Goal: Information Seeking & Learning: Understand process/instructions

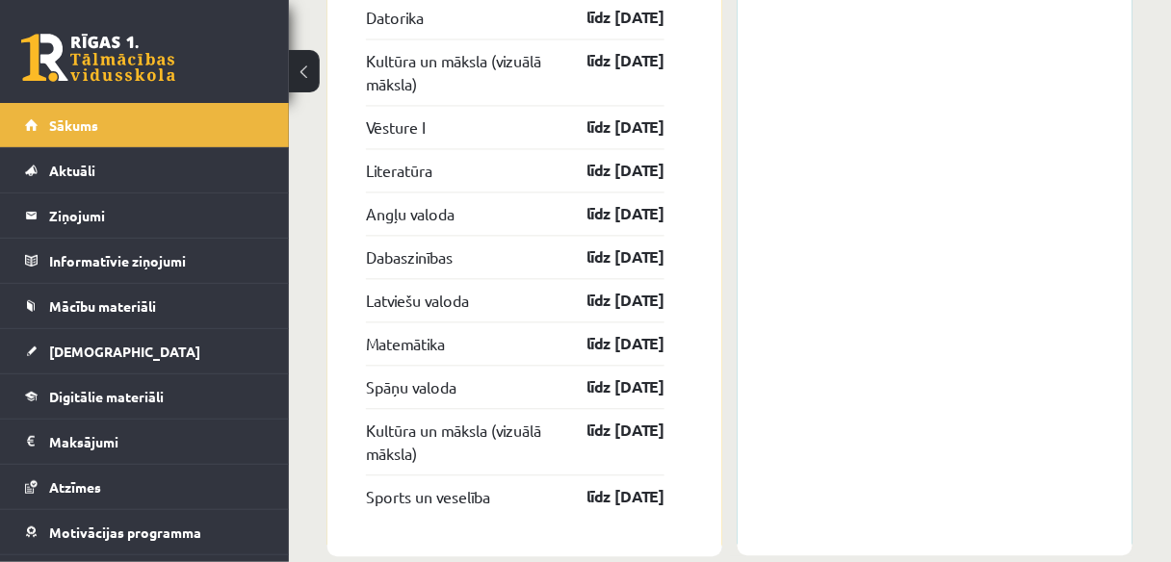
scroll to position [2763, 0]
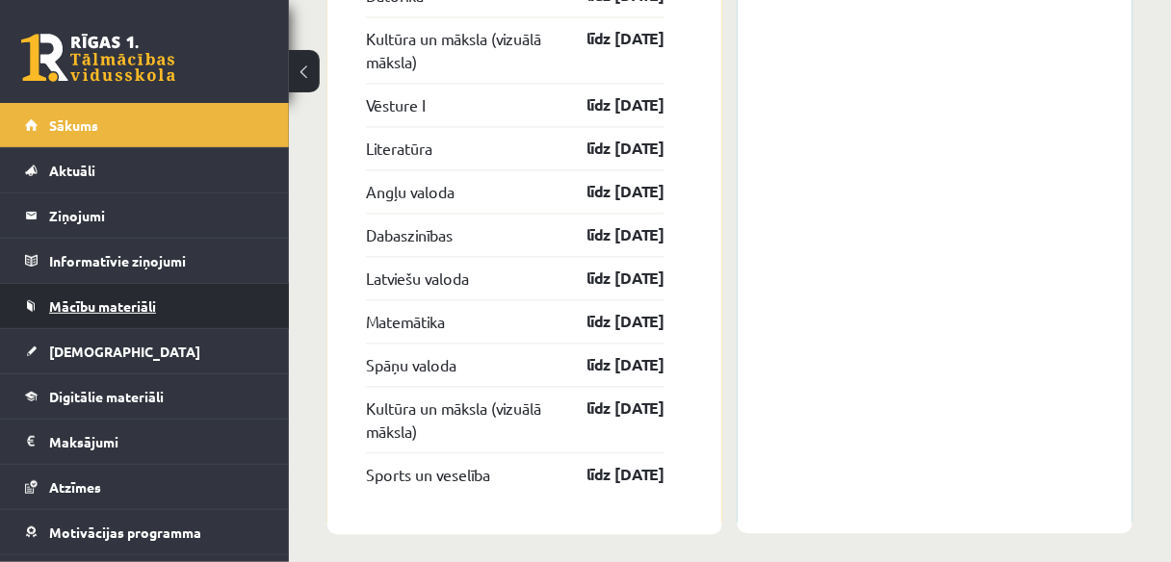
click at [113, 312] on link "Mācību materiāli" at bounding box center [145, 306] width 240 height 44
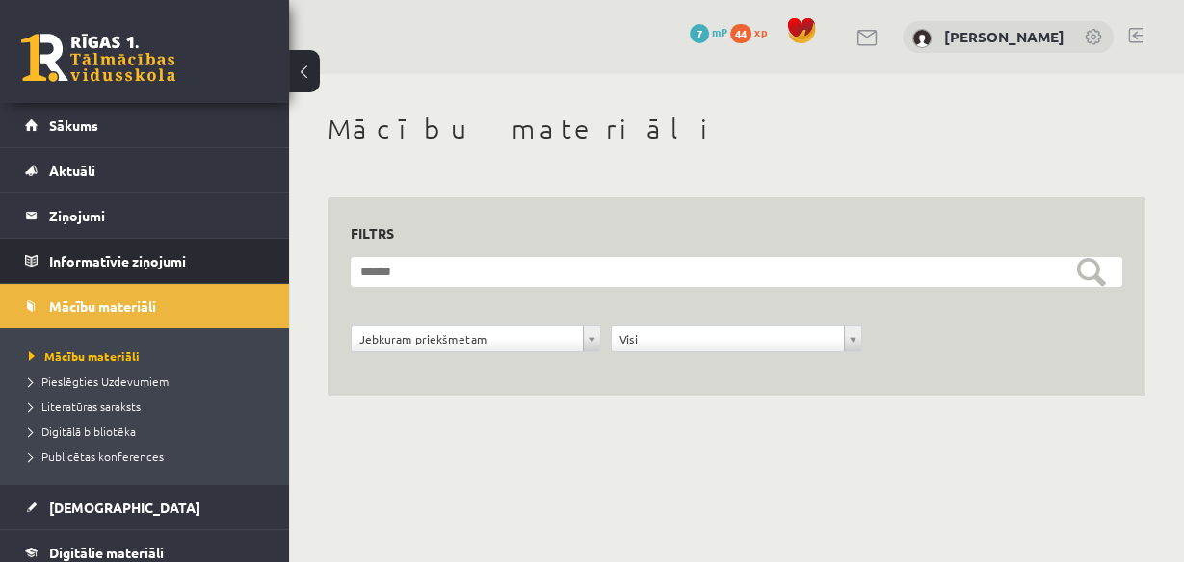
click at [111, 277] on legend "Informatīvie ziņojumi 0" at bounding box center [157, 261] width 216 height 44
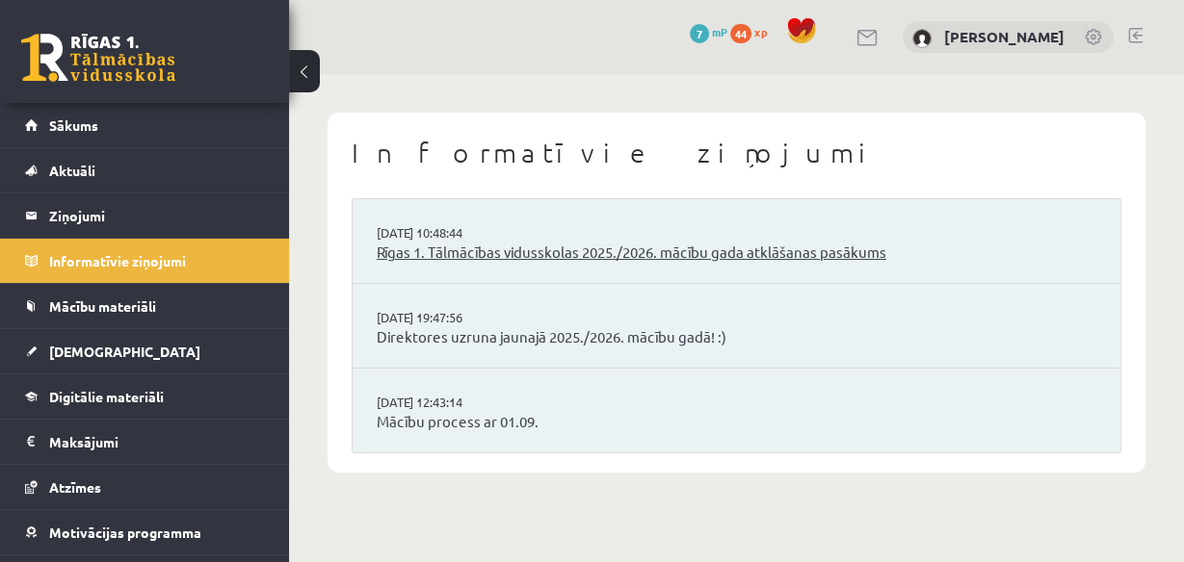
click at [622, 245] on link "Rīgas 1. Tālmācības vidusskolas 2025./2026. mācību gada atklāšanas pasākums" at bounding box center [736, 253] width 719 height 22
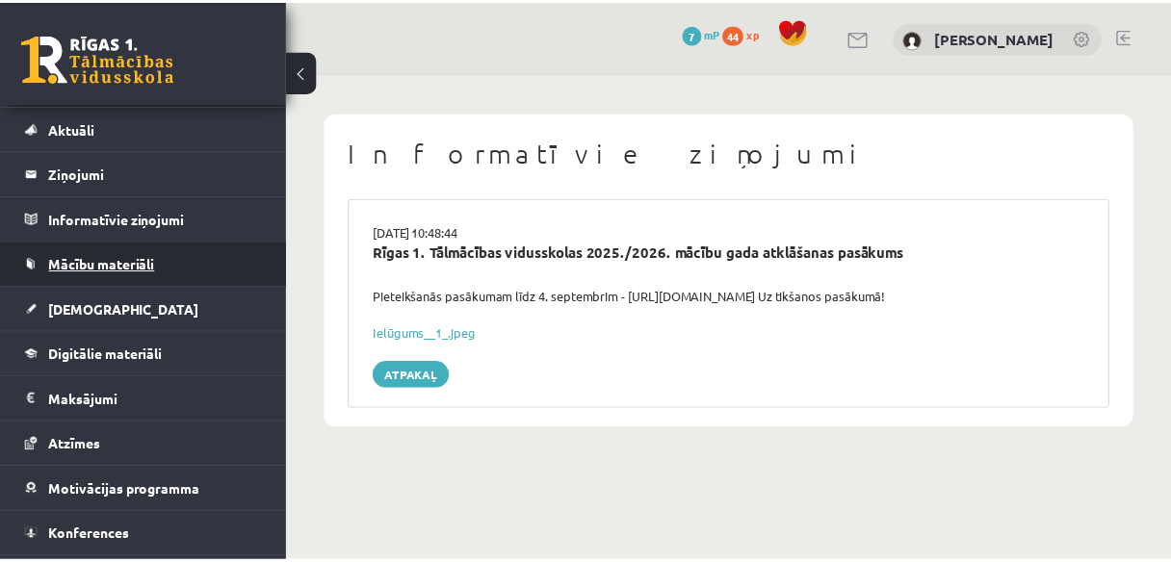
scroll to position [79, 0]
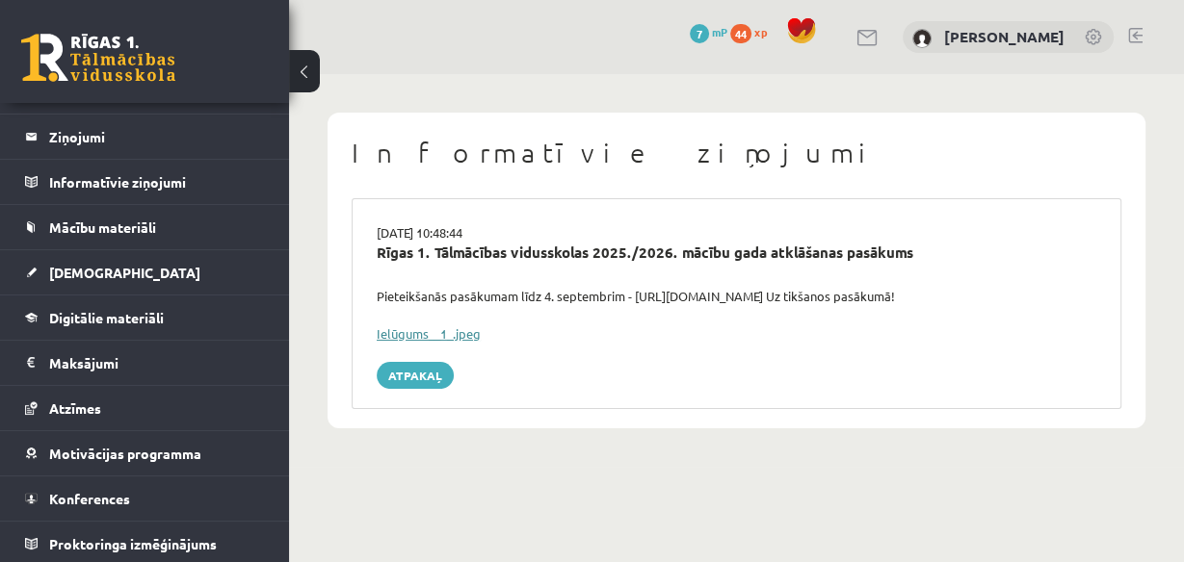
click at [397, 328] on link "Ielūgums__1_.jpeg" at bounding box center [429, 334] width 104 height 16
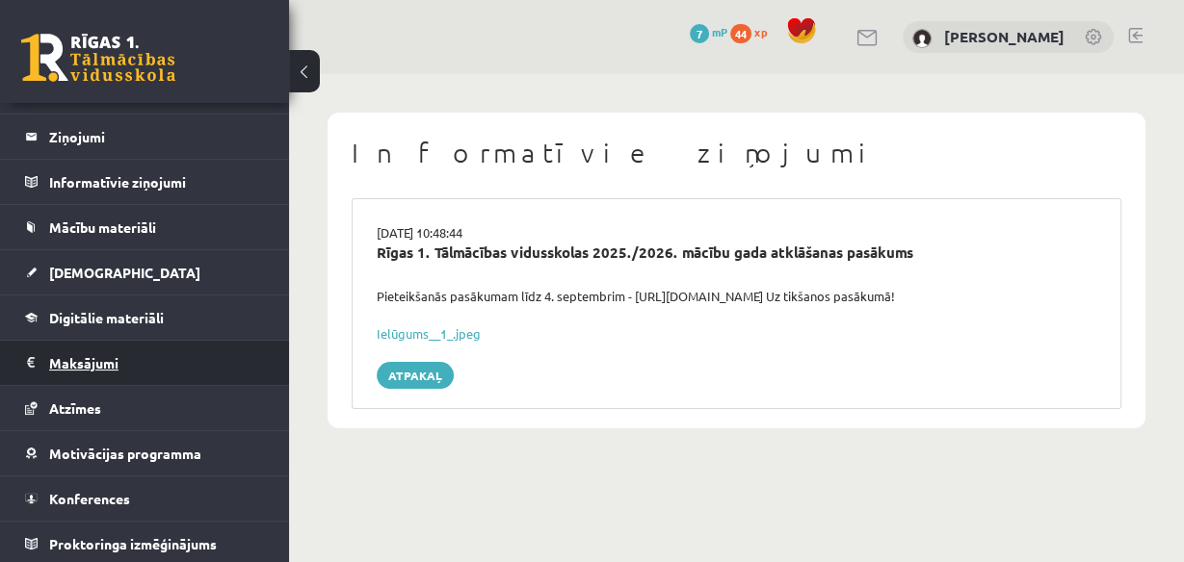
click at [77, 352] on legend "Maksājumi 0" at bounding box center [157, 363] width 216 height 44
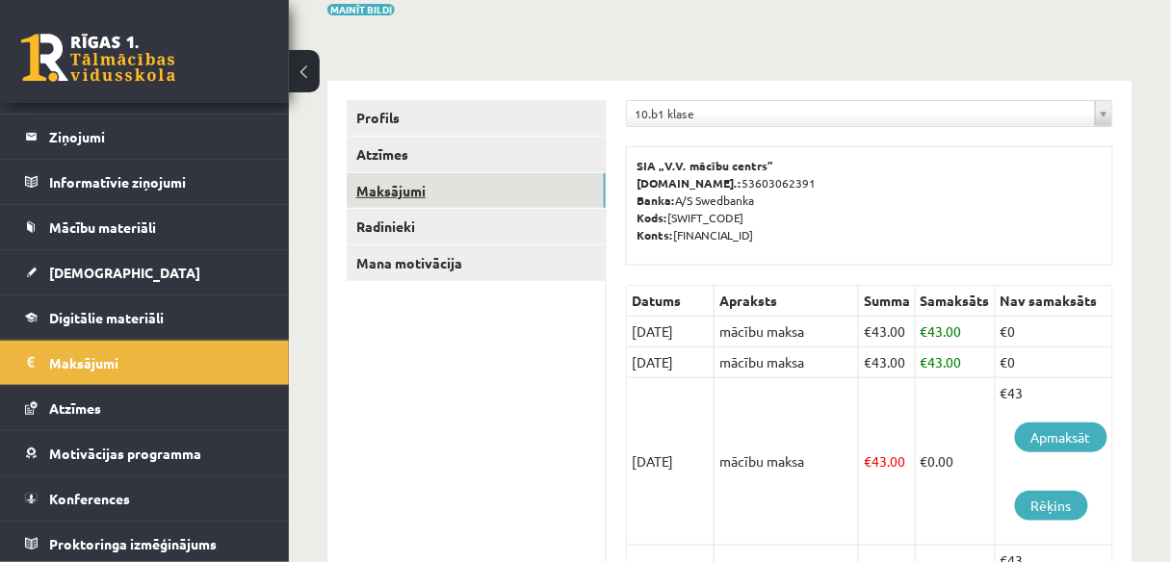
scroll to position [89, 0]
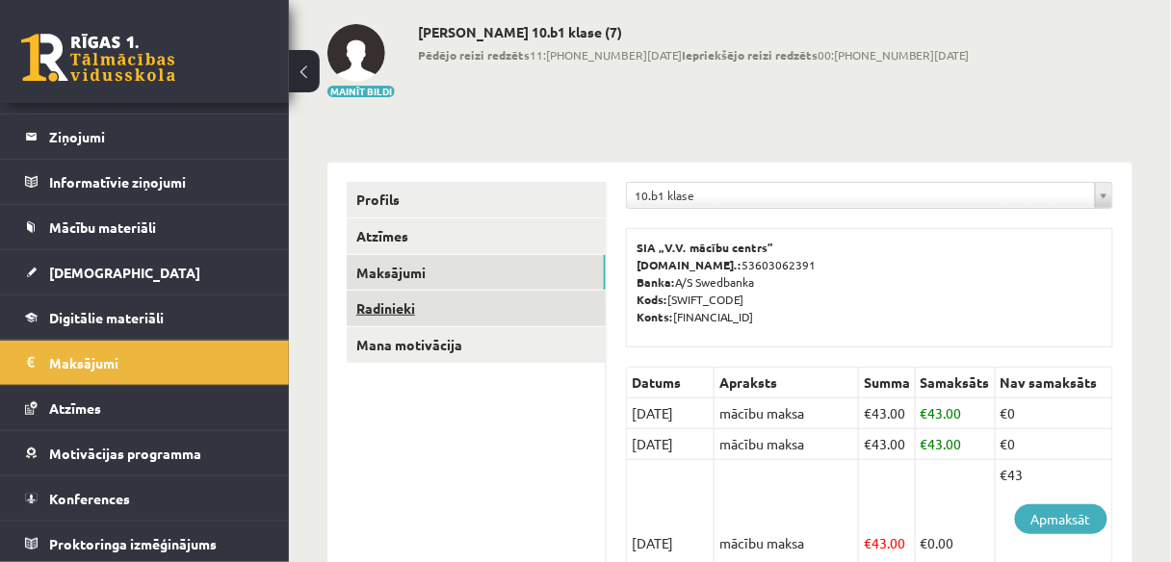
click at [467, 301] on link "Radinieki" at bounding box center [476, 309] width 259 height 36
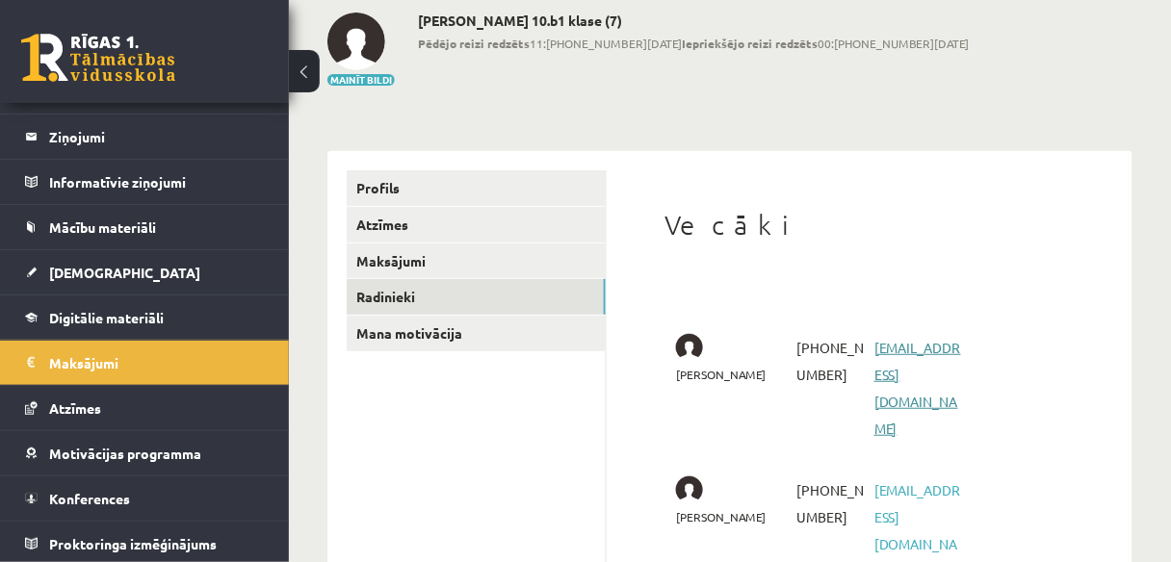
scroll to position [121, 0]
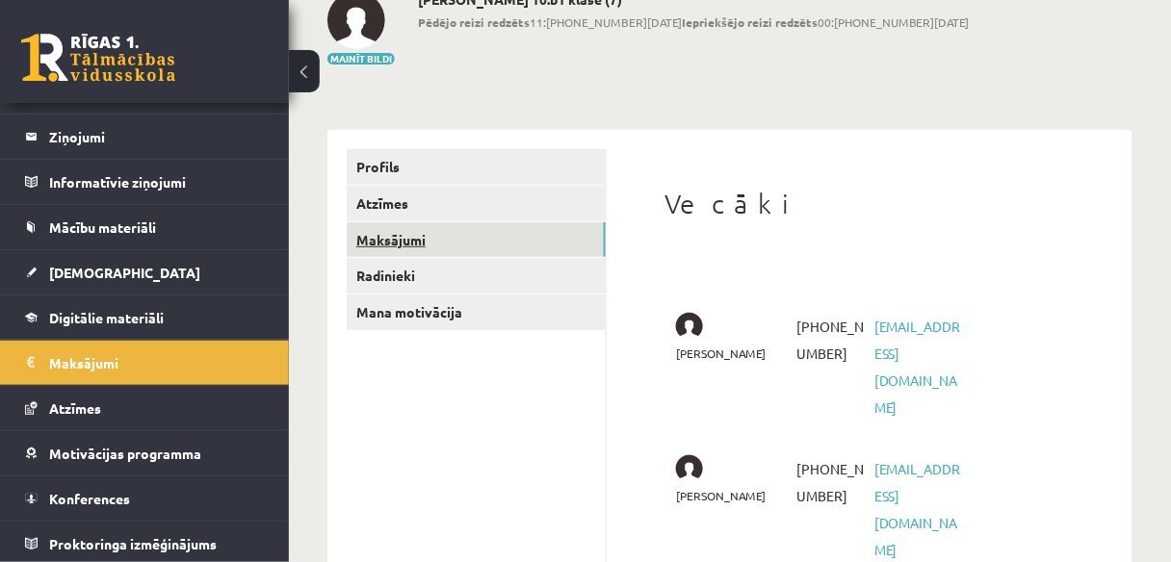
click at [431, 222] on link "Maksājumi" at bounding box center [476, 240] width 259 height 36
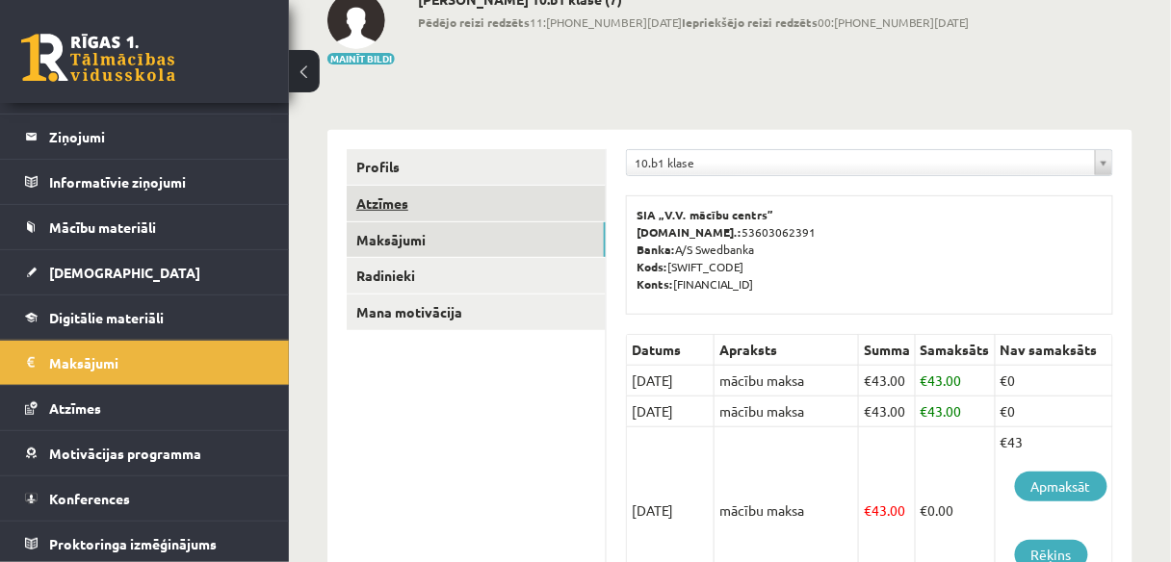
click at [432, 195] on link "Atzīmes" at bounding box center [476, 204] width 259 height 36
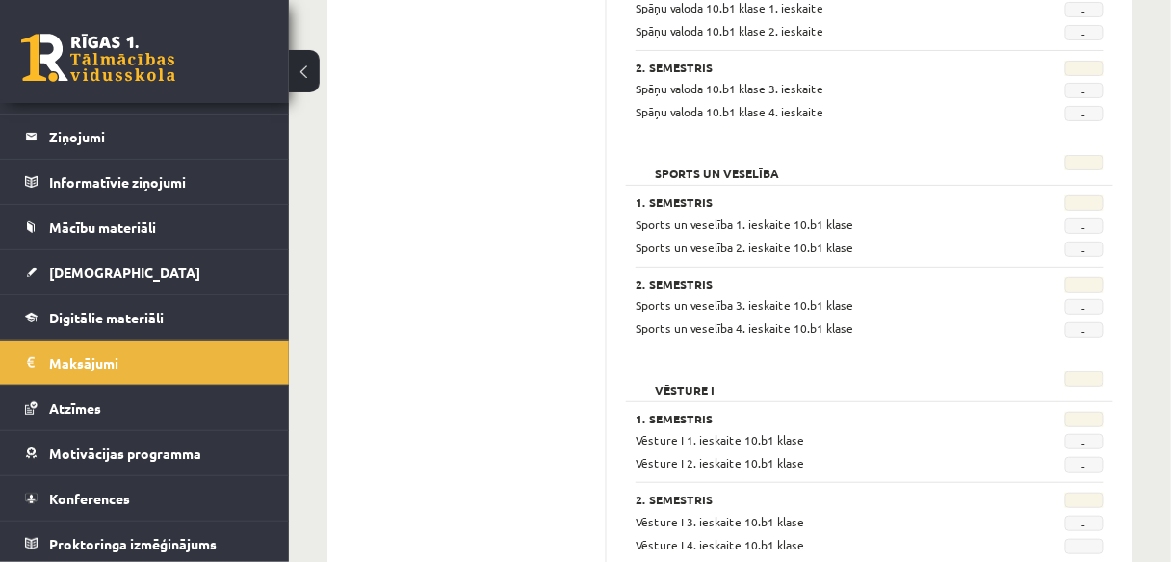
scroll to position [1960, 0]
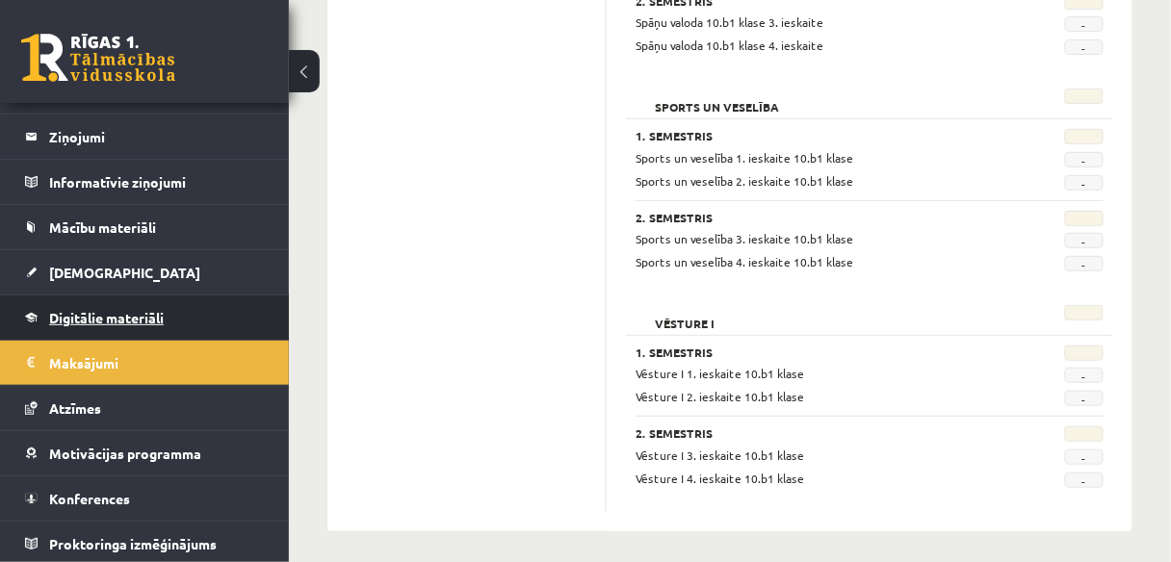
click at [122, 322] on span "Digitālie materiāli" at bounding box center [106, 317] width 115 height 17
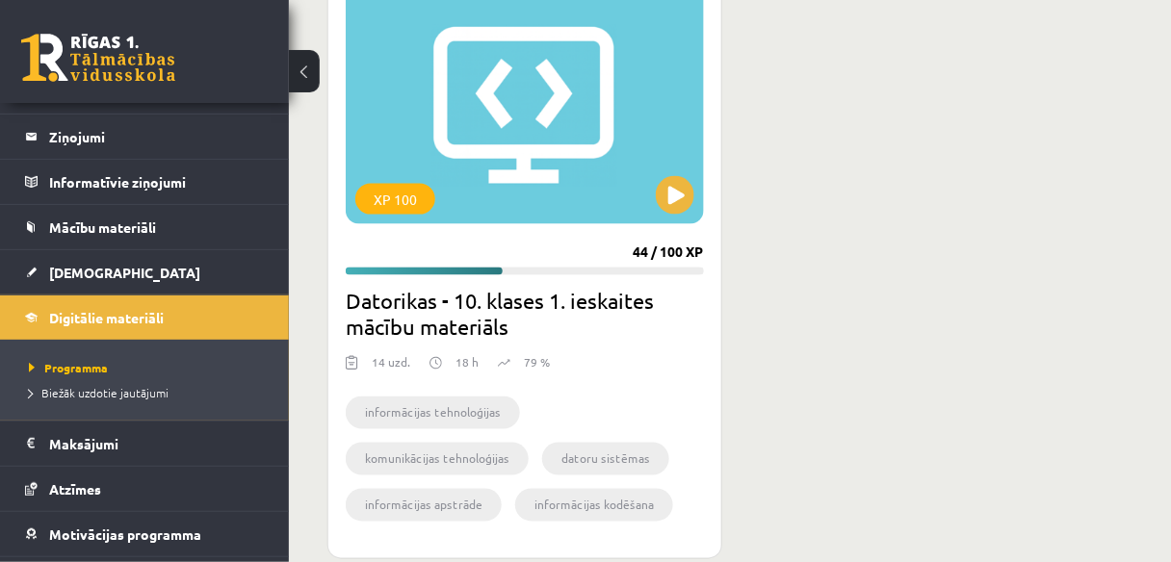
scroll to position [496, 0]
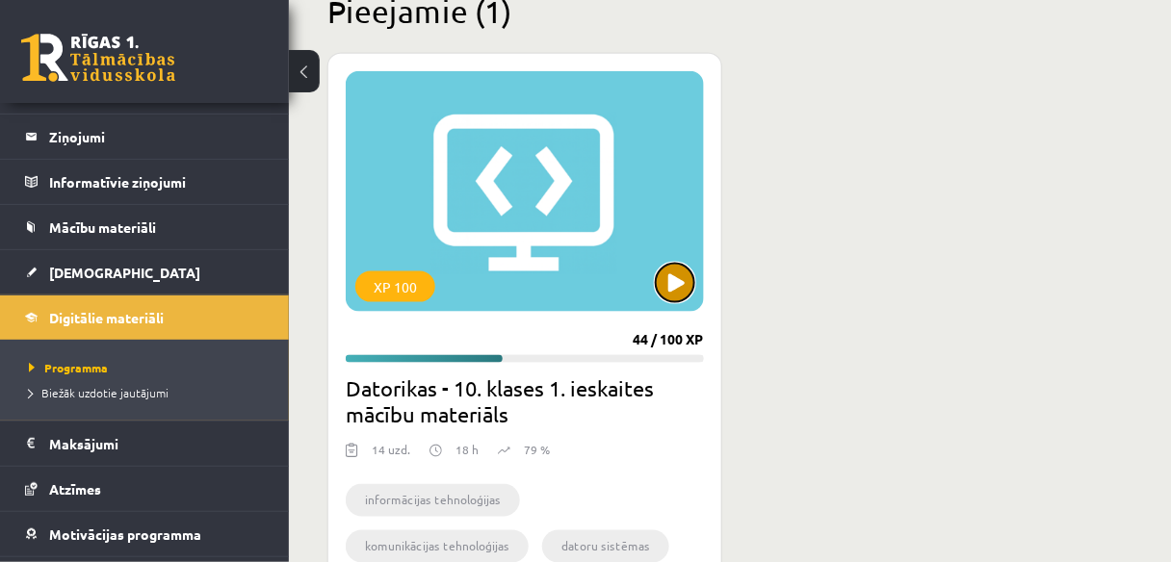
click at [657, 275] on button at bounding box center [675, 283] width 39 height 39
drag, startPoint x: 689, startPoint y: 316, endPoint x: 909, endPoint y: 378, distance: 229.0
drag, startPoint x: 909, startPoint y: 378, endPoint x: 775, endPoint y: 307, distance: 151.2
click at [775, 307] on div "XP 100 44 / 100 XP Datorikas - 10. klases 1. ieskaites mācību materiāls 14 uzd.…" at bounding box center [729, 350] width 805 height 594
drag, startPoint x: 735, startPoint y: 310, endPoint x: 943, endPoint y: 376, distance: 218.1
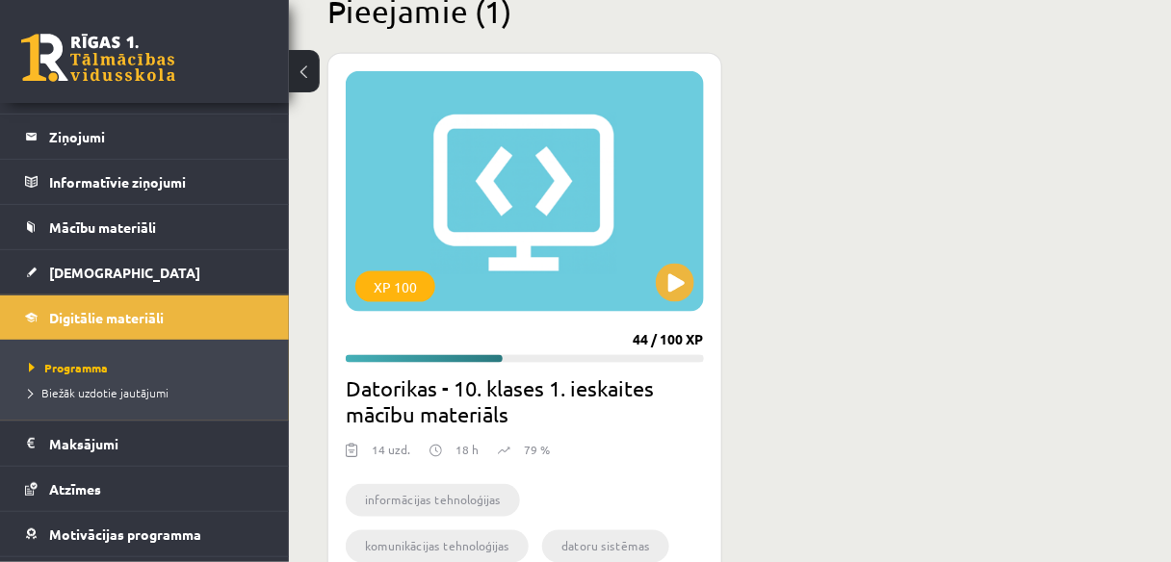
drag, startPoint x: 943, startPoint y: 376, endPoint x: 907, endPoint y: 491, distance: 120.9
click at [907, 491] on div "XP 100 44 / 100 XP Datorikas - 10. klases 1. ieskaites mācību materiāls 14 uzd.…" at bounding box center [729, 350] width 805 height 594
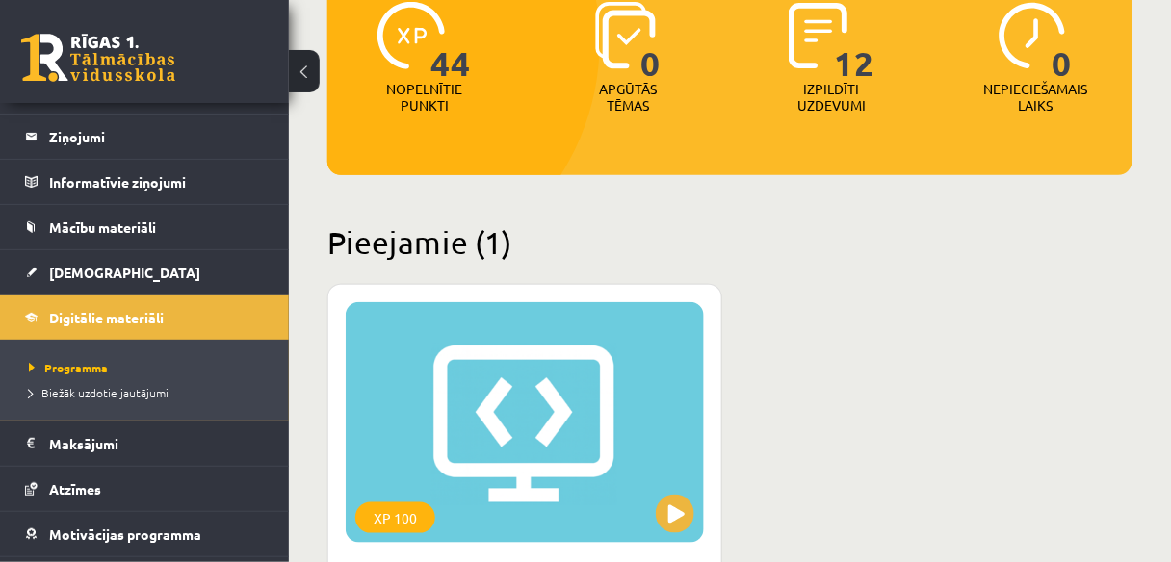
scroll to position [0, 0]
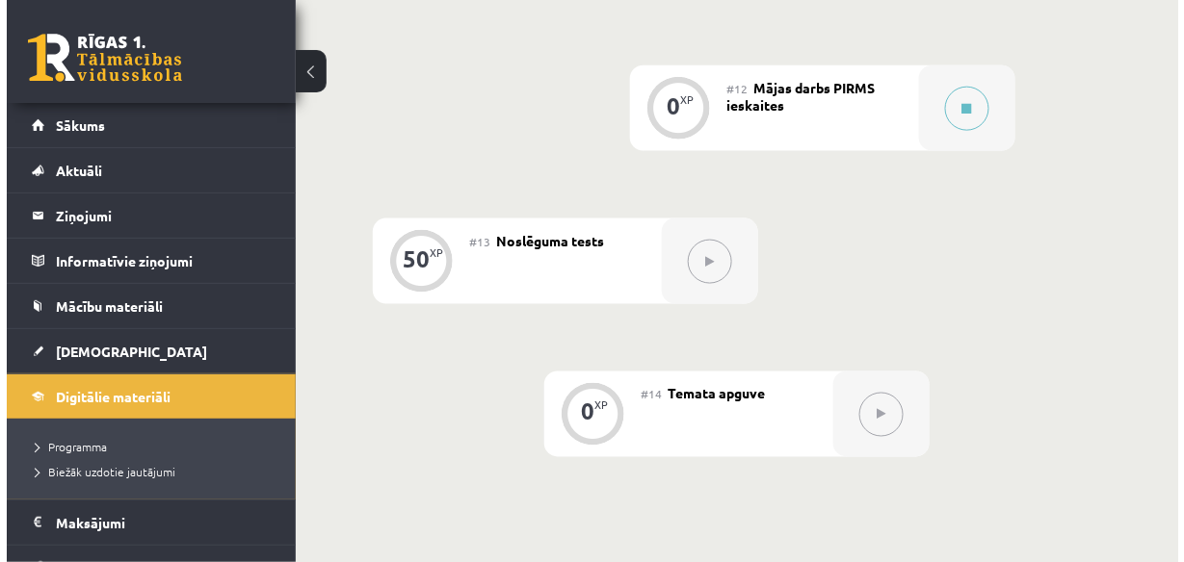
scroll to position [2235, 0]
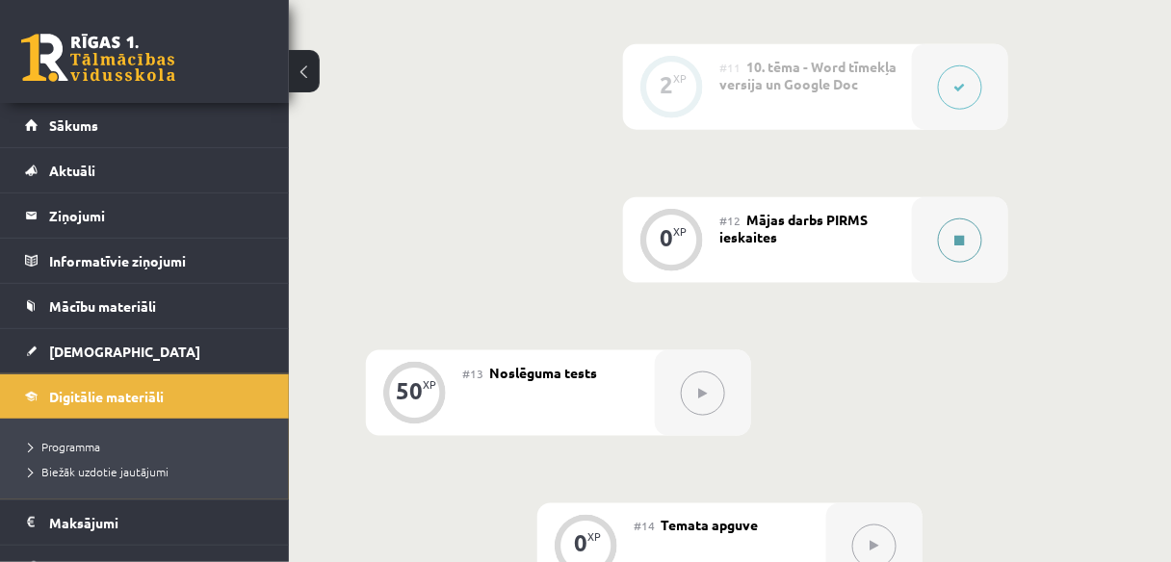
click at [935, 254] on div at bounding box center [960, 240] width 96 height 86
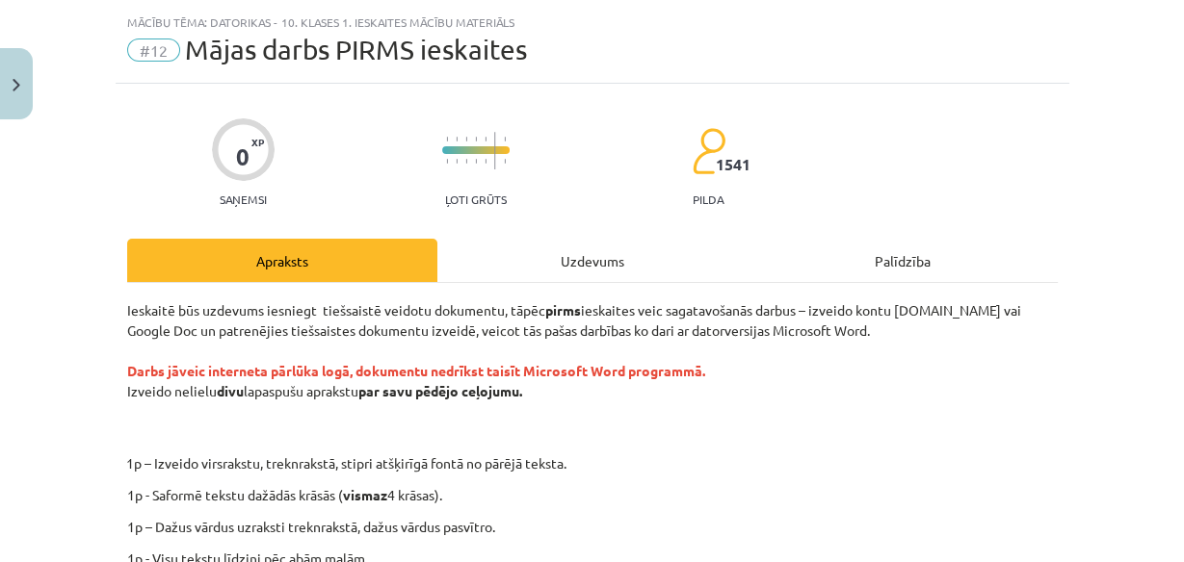
scroll to position [0, 0]
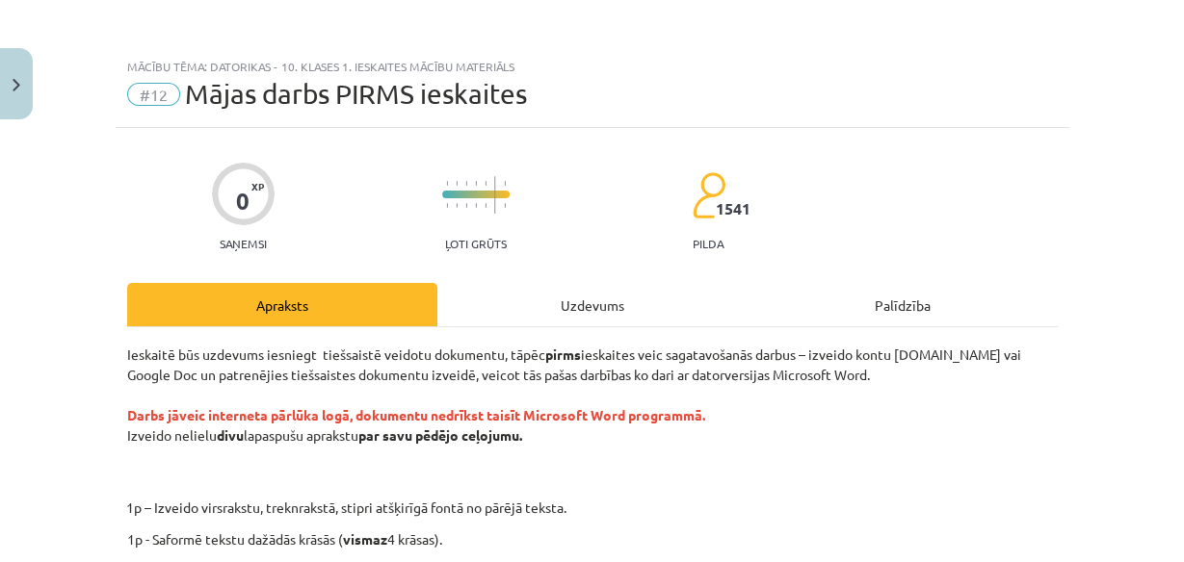
drag, startPoint x: 217, startPoint y: 372, endPoint x: 232, endPoint y: 370, distance: 15.5
drag, startPoint x: 232, startPoint y: 370, endPoint x: 147, endPoint y: 372, distance: 84.8
click at [147, 372] on p "Ieskaitē būs uzdevums iesniegt tiešsaistē veidotu dokumentu, tāpēc pirms ieskai…" at bounding box center [592, 416] width 930 height 142
click at [470, 365] on p "Ieskaitē būs uzdevums iesniegt tiešsaistē veidotu dokumentu, tāpēc pirms ieskai…" at bounding box center [592, 416] width 930 height 142
drag, startPoint x: 572, startPoint y: 344, endPoint x: 747, endPoint y: 443, distance: 201.4
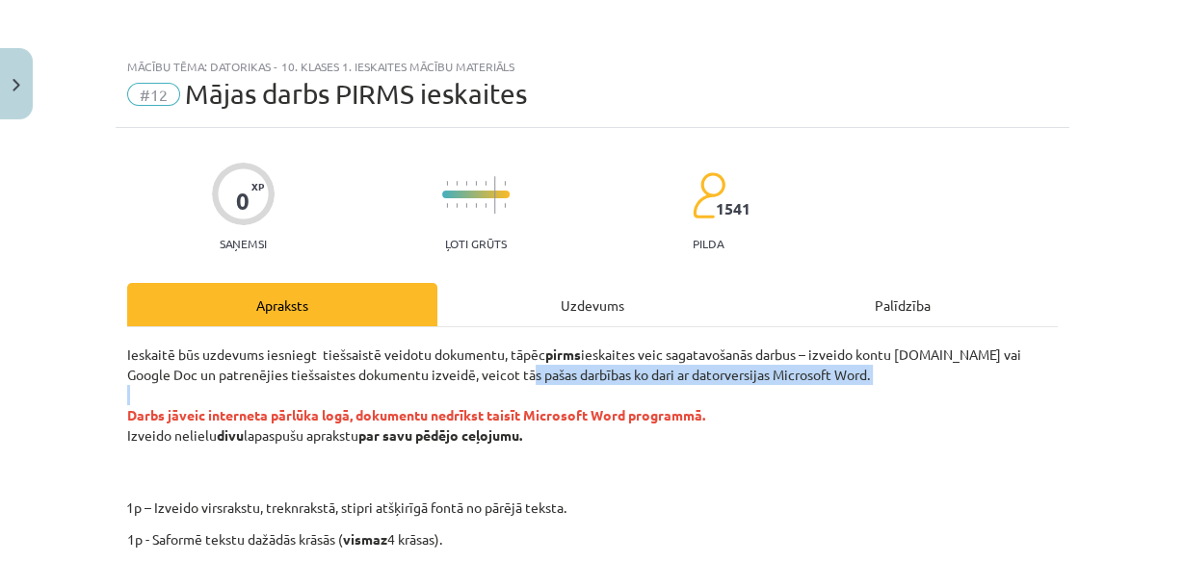
drag, startPoint x: 747, startPoint y: 443, endPoint x: 496, endPoint y: 384, distance: 258.2
click at [496, 384] on p "Ieskaitē būs uzdevums iesniegt tiešsaistē veidotu dokumentu, tāpēc pirms ieskai…" at bounding box center [592, 416] width 930 height 142
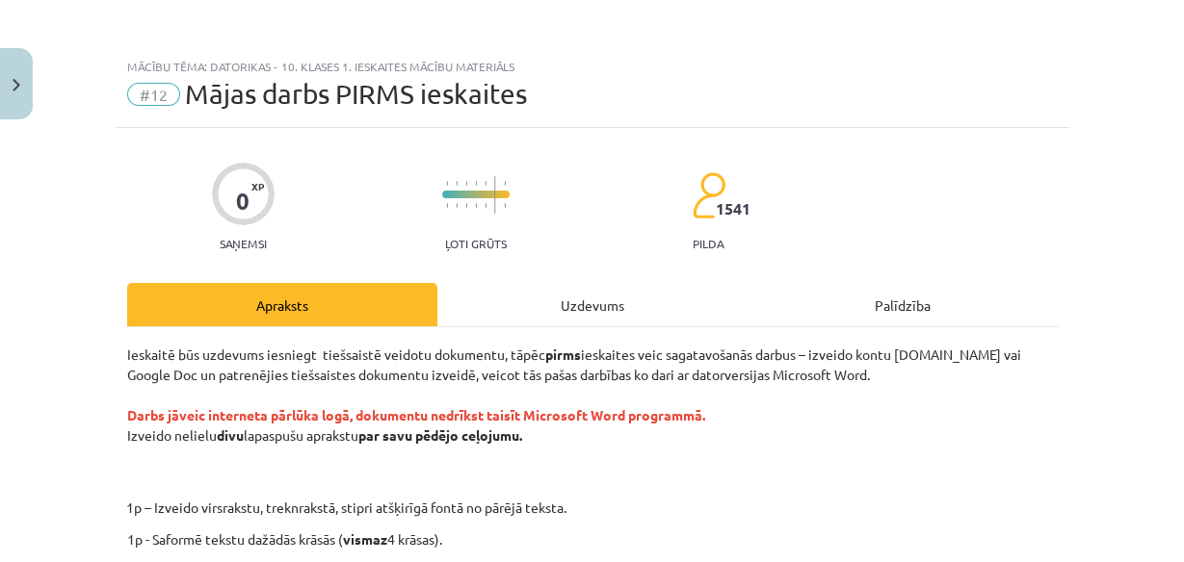
click at [487, 375] on p "Ieskaitē būs uzdevums iesniegt tiešsaistē veidotu dokumentu, tāpēc pirms ieskai…" at bounding box center [592, 416] width 930 height 142
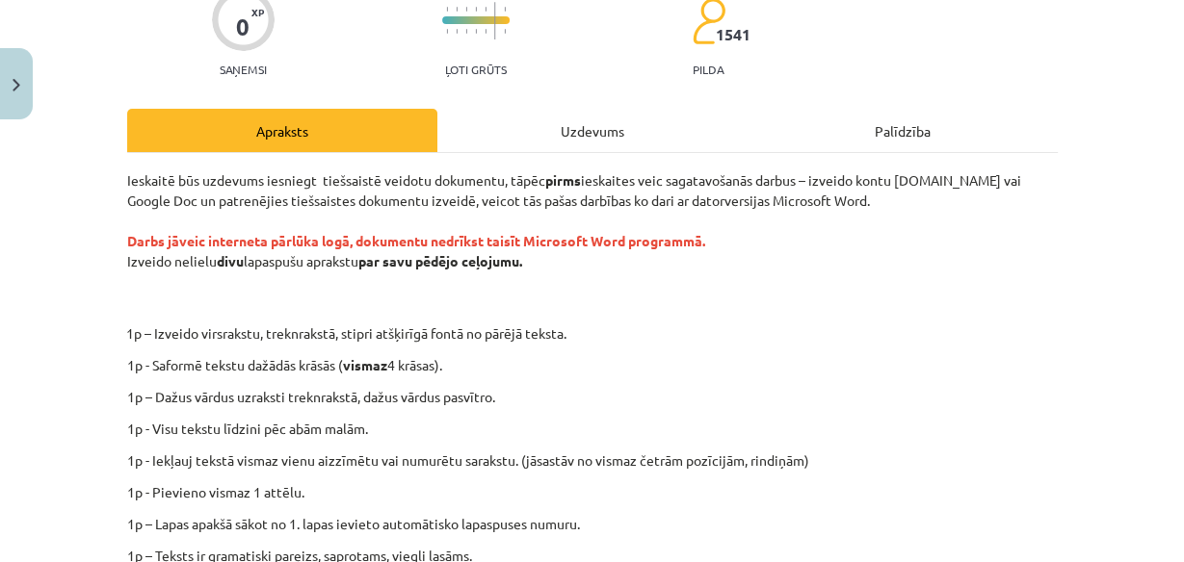
scroll to position [171, 0]
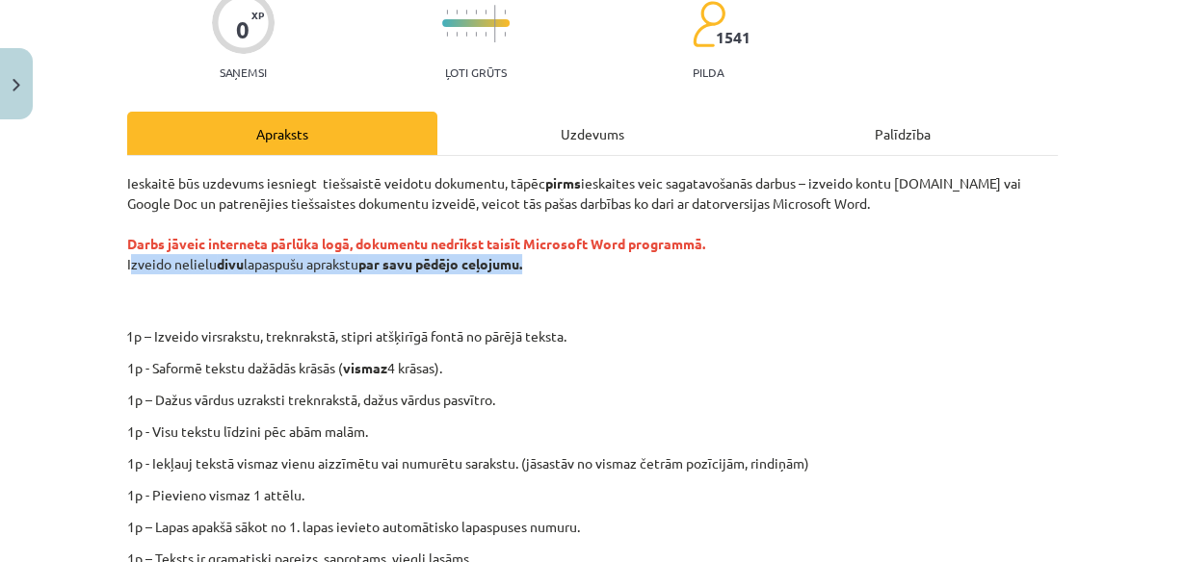
drag, startPoint x: 120, startPoint y: 264, endPoint x: 523, endPoint y: 271, distance: 402.7
click at [523, 271] on p "Ieskaitē būs uzdevums iesniegt tiešsaistē veidotu dokumentu, tāpēc pirms ieskai…" at bounding box center [592, 244] width 930 height 142
copy p "Izveido nelielu divu lapaspušu aprakstu par savu pēdējo ceļojumu"
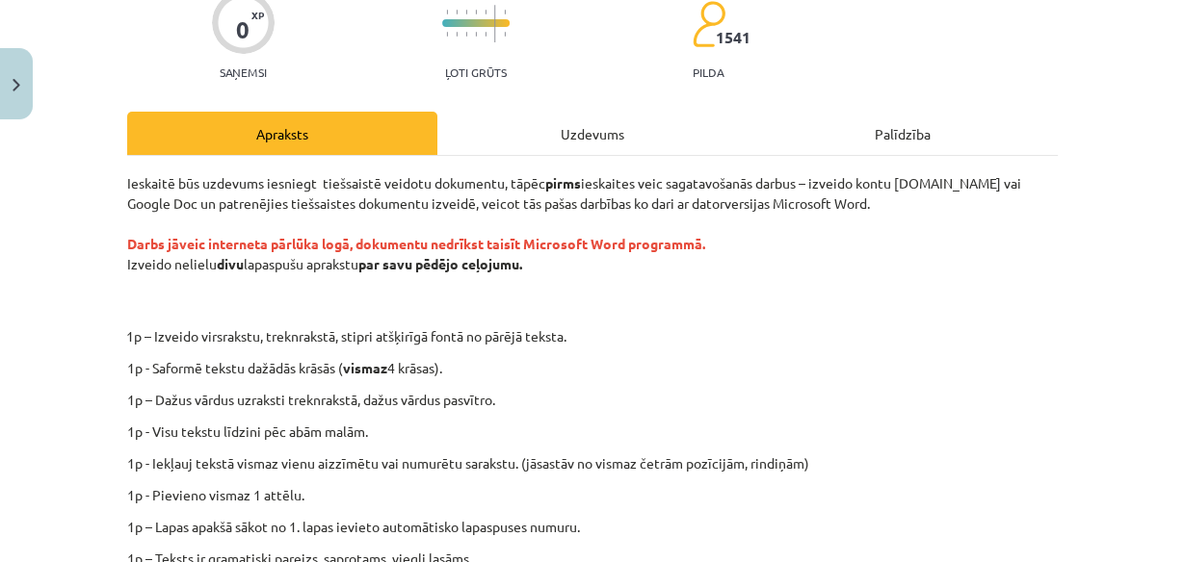
click at [672, 331] on p "1p – Izveido virsrakstu, treknrakstā, stipri atšķirīgā fontā no pārējā teksta." at bounding box center [656, 337] width 840 height 20
click at [1066, 378] on div "Mācību tēma: Datorikas - 10. klases 1. ieskaites mācību materiāls #12 Mājas dar…" at bounding box center [592, 281] width 1184 height 562
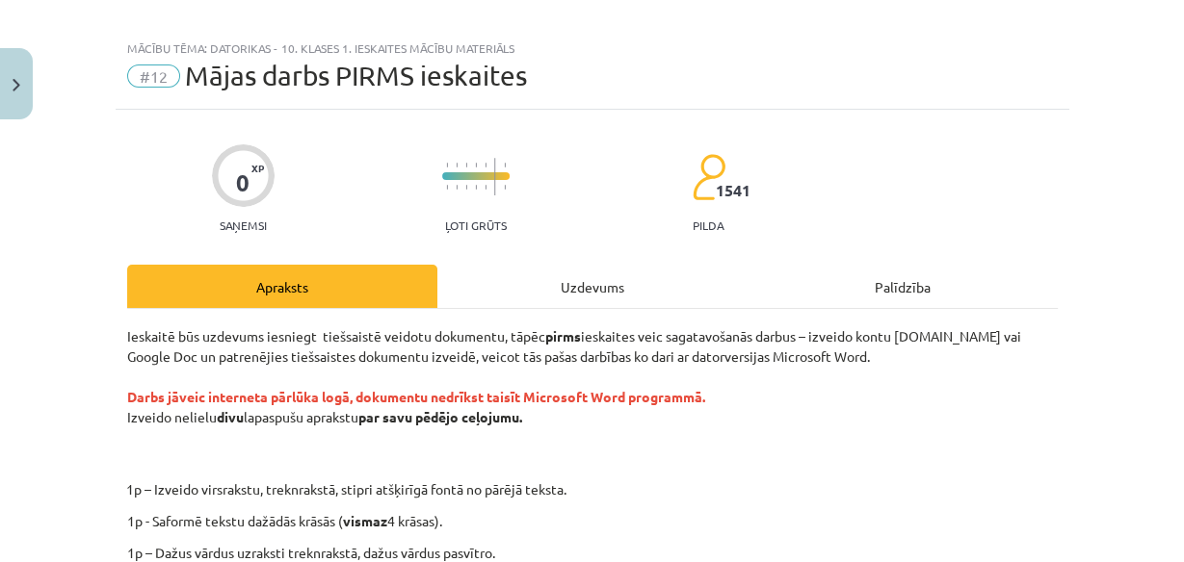
scroll to position [17, 0]
click at [560, 288] on div "Uzdevums" at bounding box center [592, 287] width 310 height 43
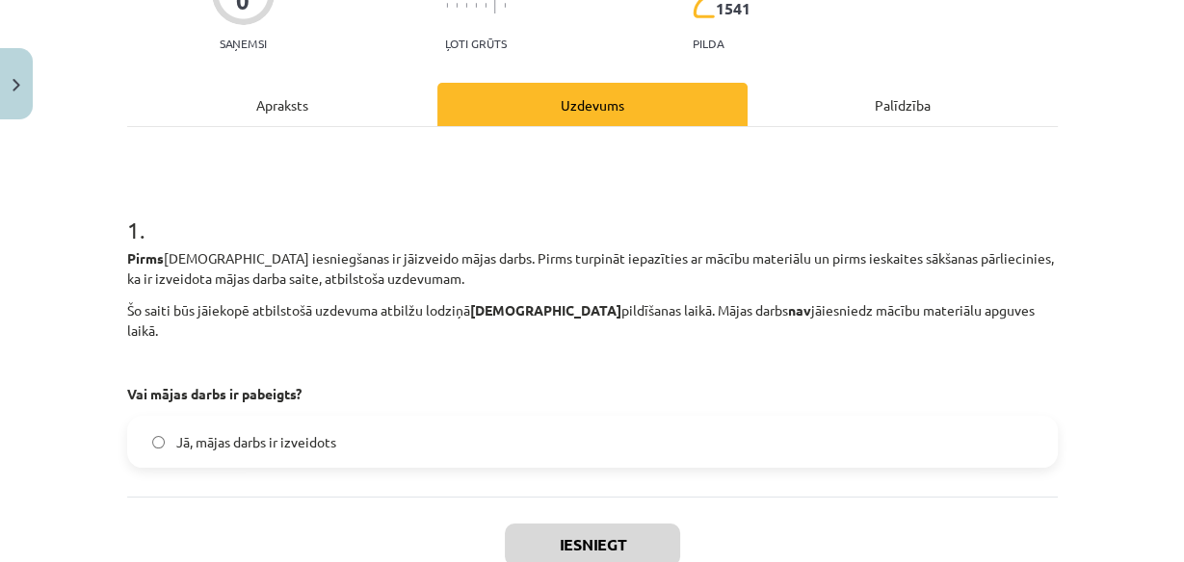
scroll to position [201, 0]
click at [278, 100] on div "Apraksts" at bounding box center [282, 103] width 310 height 43
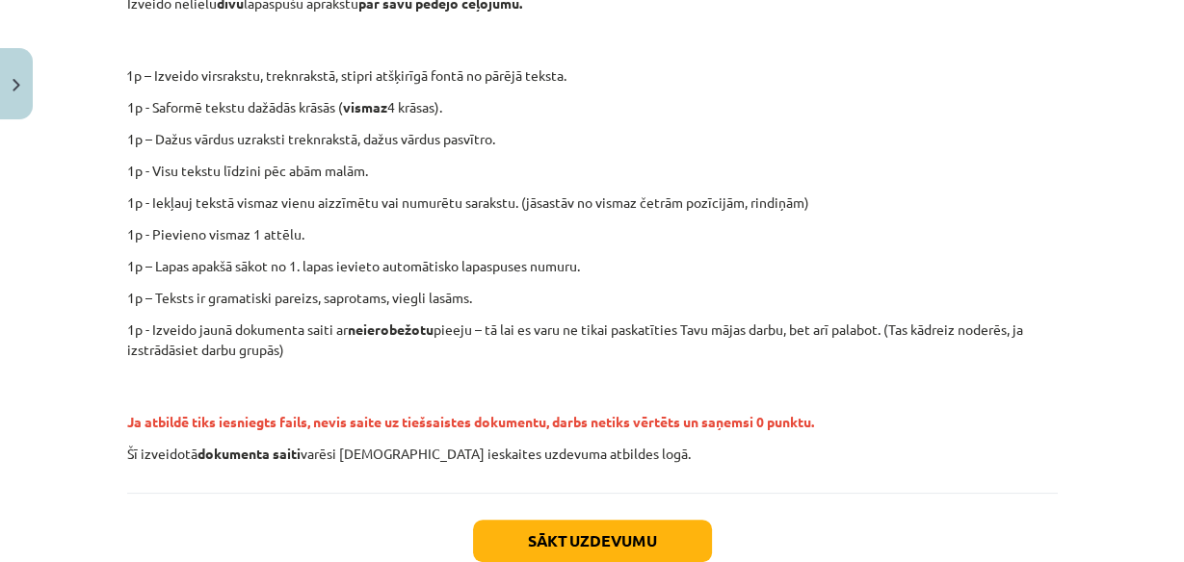
scroll to position [355, 0]
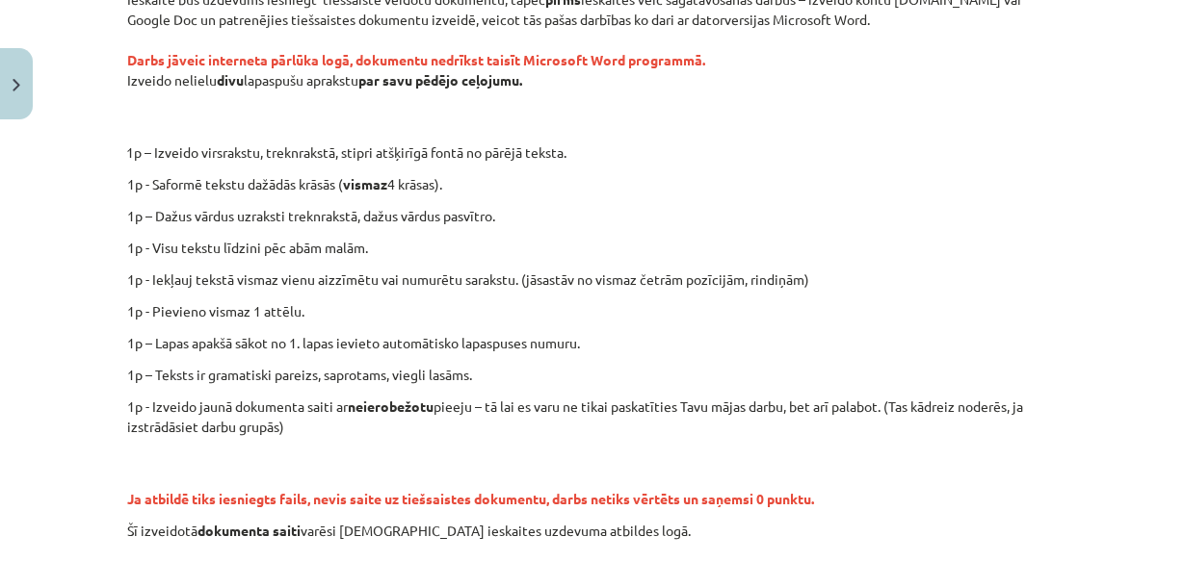
click at [529, 222] on p "1p – Dažus vārdus uzraksti treknrakstā, dažus vārdus pasvītro." at bounding box center [592, 216] width 930 height 20
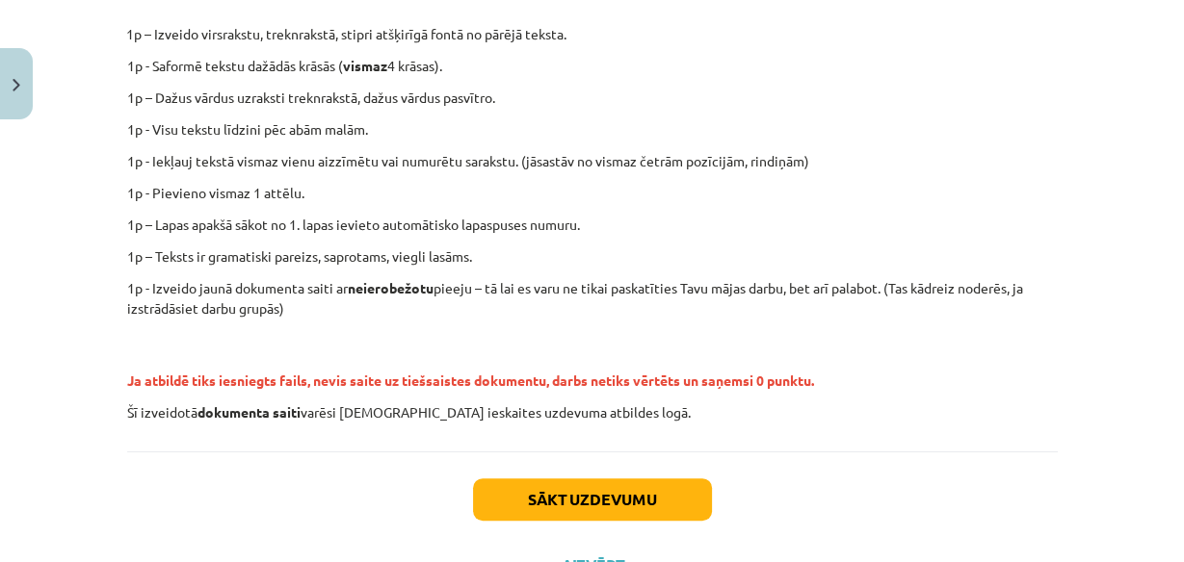
scroll to position [248, 0]
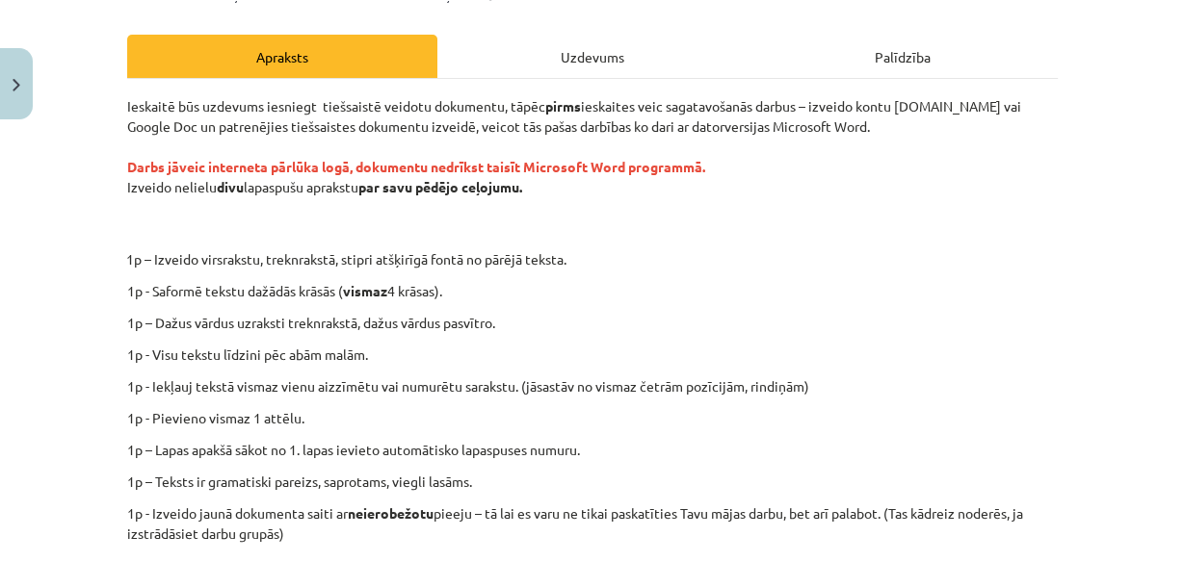
drag, startPoint x: 333, startPoint y: 392, endPoint x: 351, endPoint y: 390, distance: 17.4
drag, startPoint x: 351, startPoint y: 390, endPoint x: 219, endPoint y: 351, distance: 137.7
click at [217, 365] on div "Ieskaitē būs uzdevums iesniegt tiešsaistē veidotu dokumentu, tāpēc pirms ieskai…" at bounding box center [592, 372] width 930 height 552
